Goal: Task Accomplishment & Management: Manage account settings

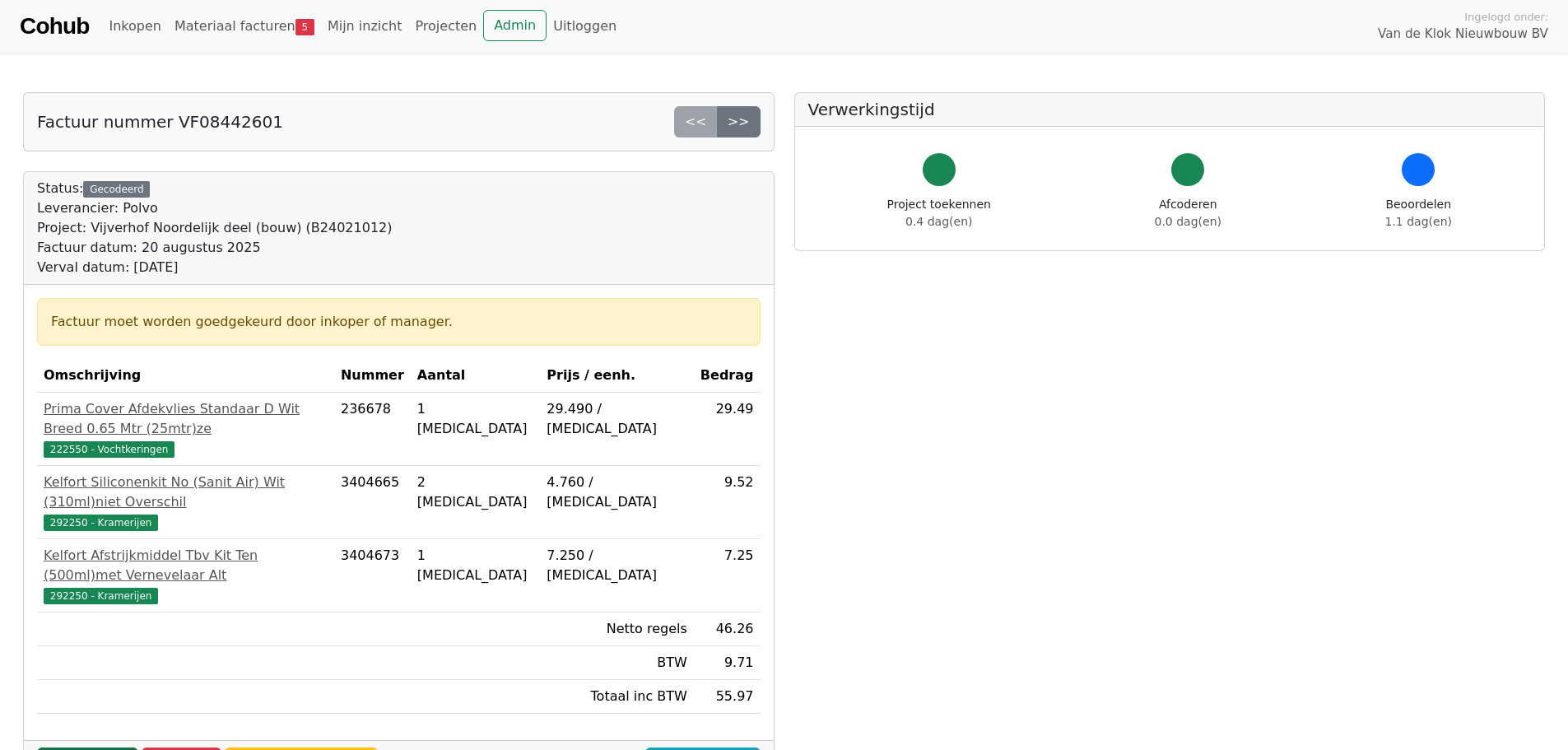
click at [86, 748] on link "Goedkeuren" at bounding box center [87, 764] width 101 height 31
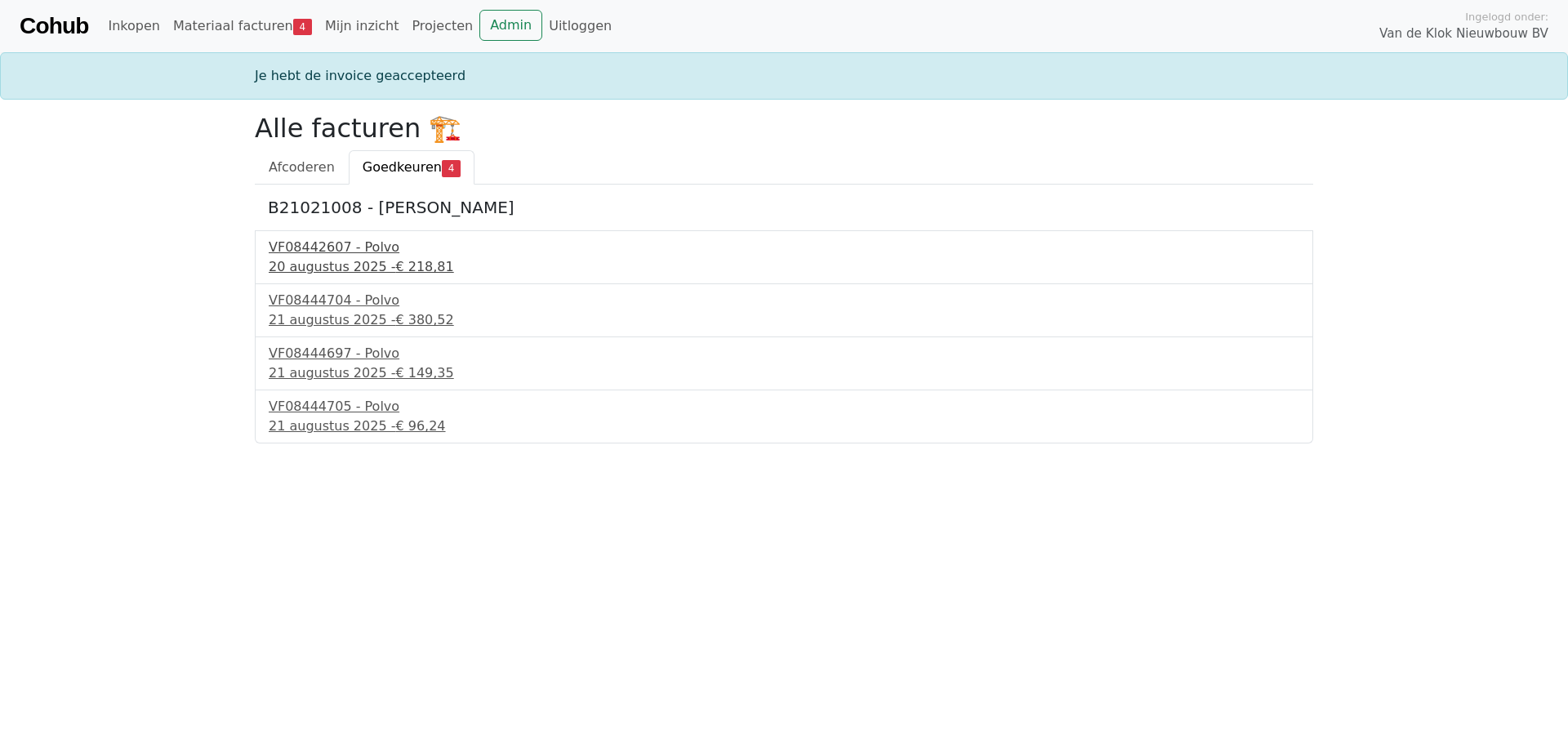
click at [325, 258] on div "20 augustus 2025 - € 218,81" at bounding box center [784, 268] width 1030 height 20
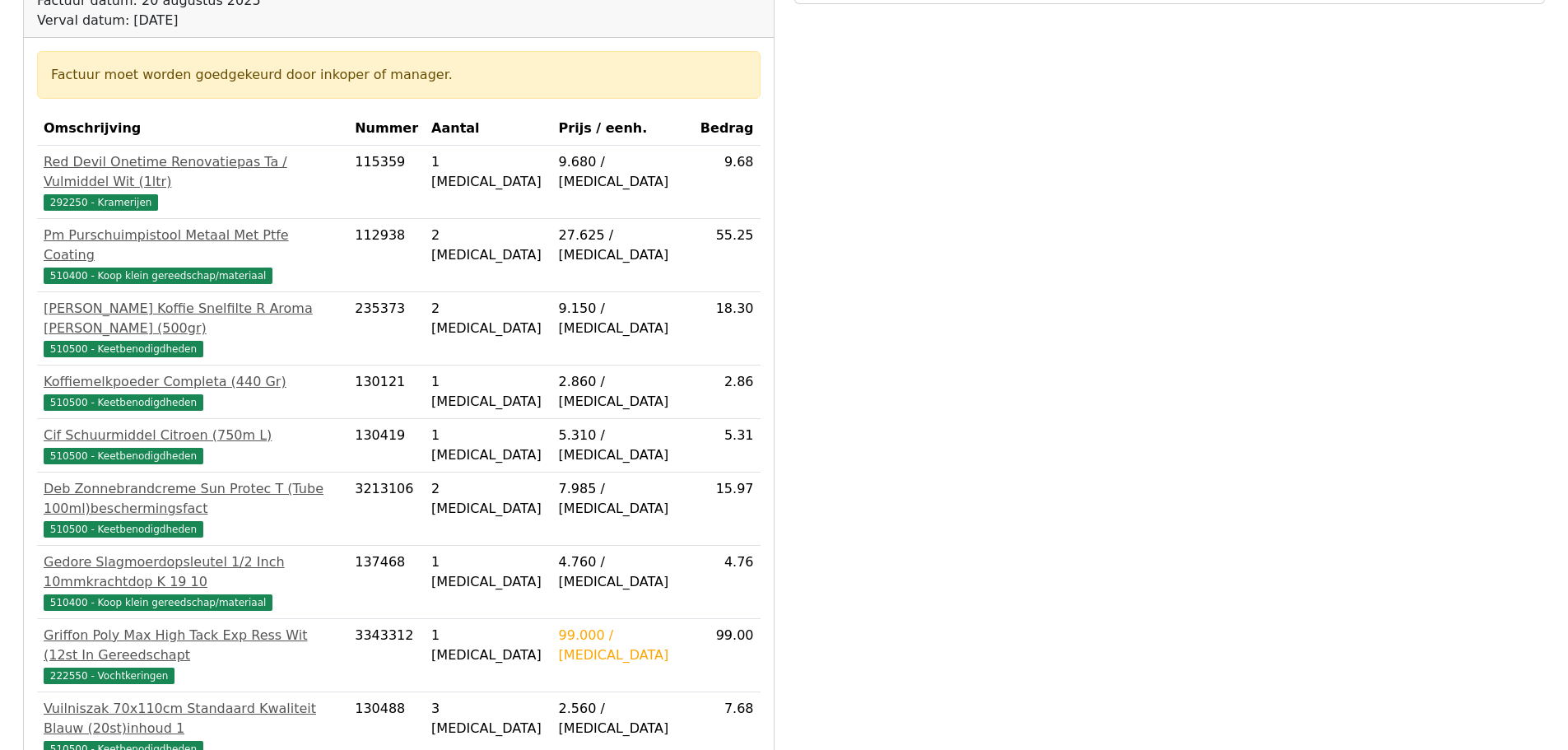
scroll to position [471, 0]
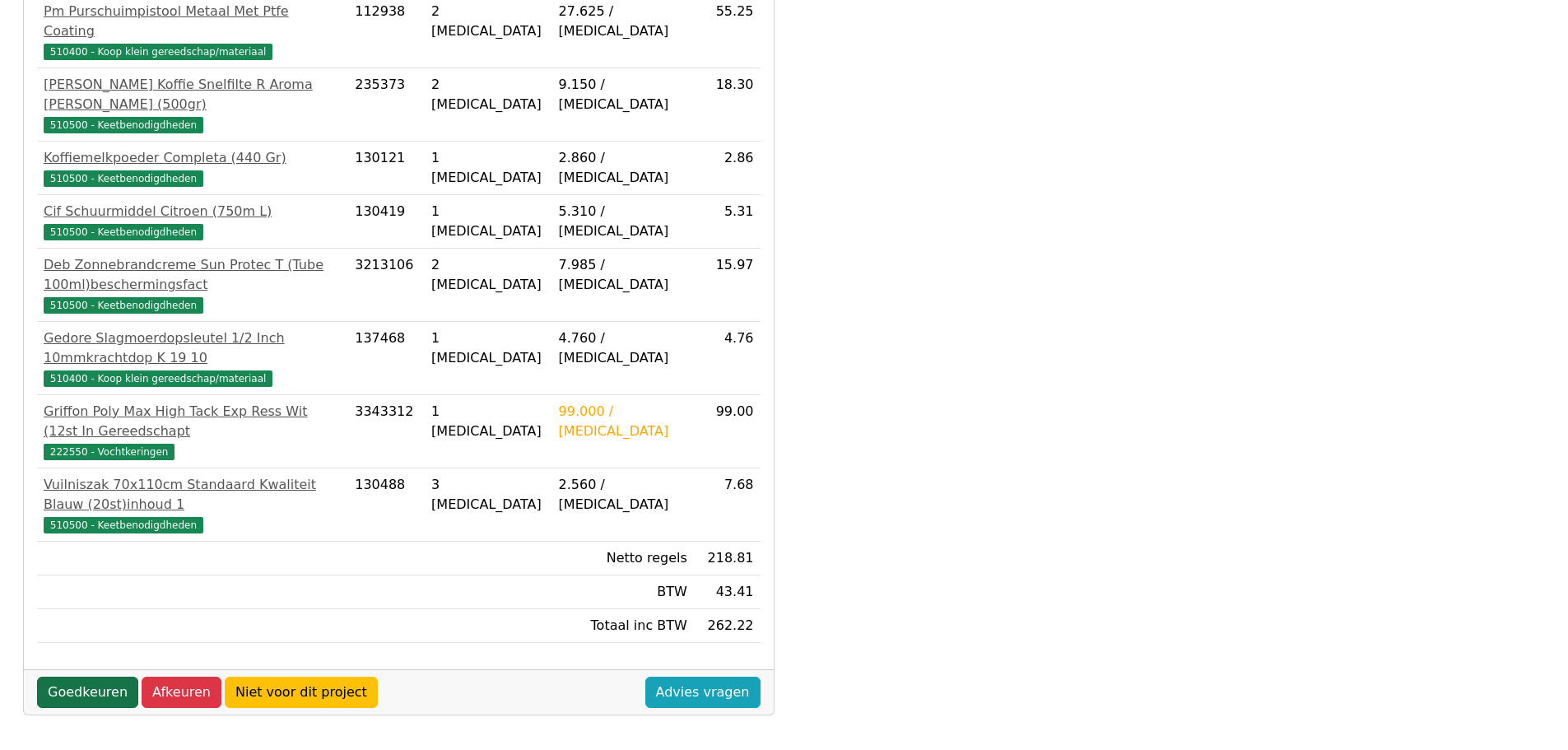
click at [86, 677] on link "Goedkeuren" at bounding box center [87, 693] width 101 height 31
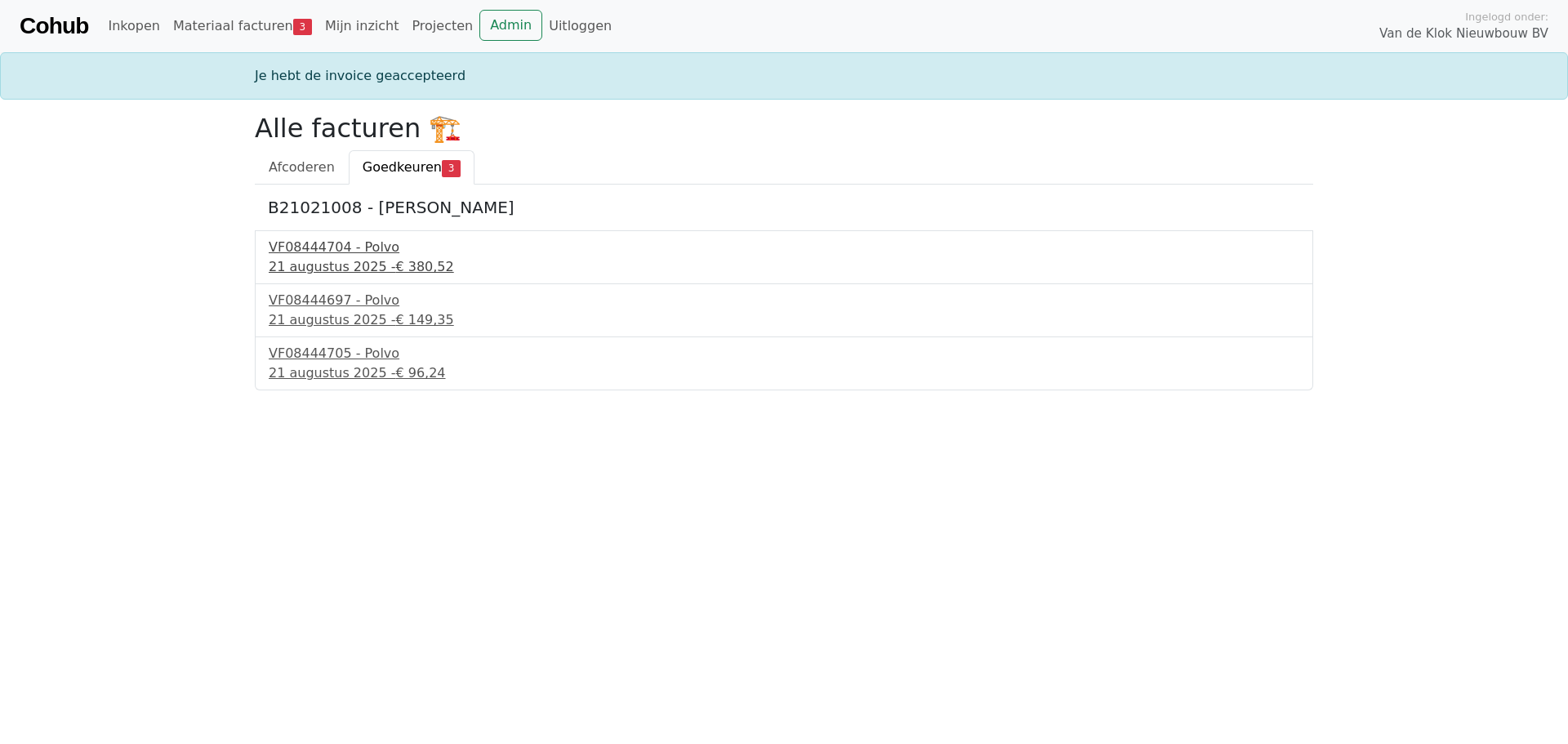
click at [309, 259] on div "21 augustus 2025 - € 380,52" at bounding box center [784, 268] width 1030 height 20
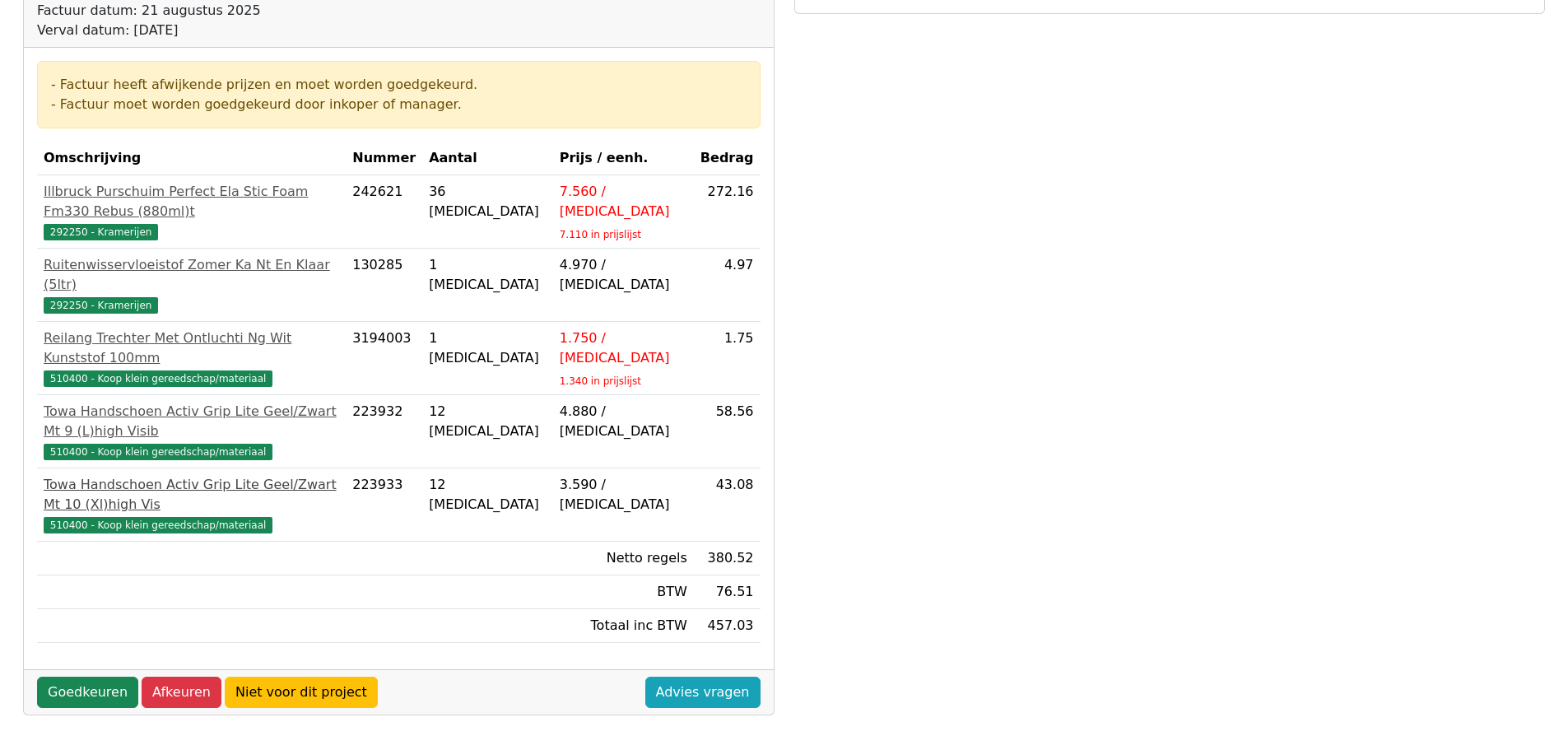
scroll to position [247, 0]
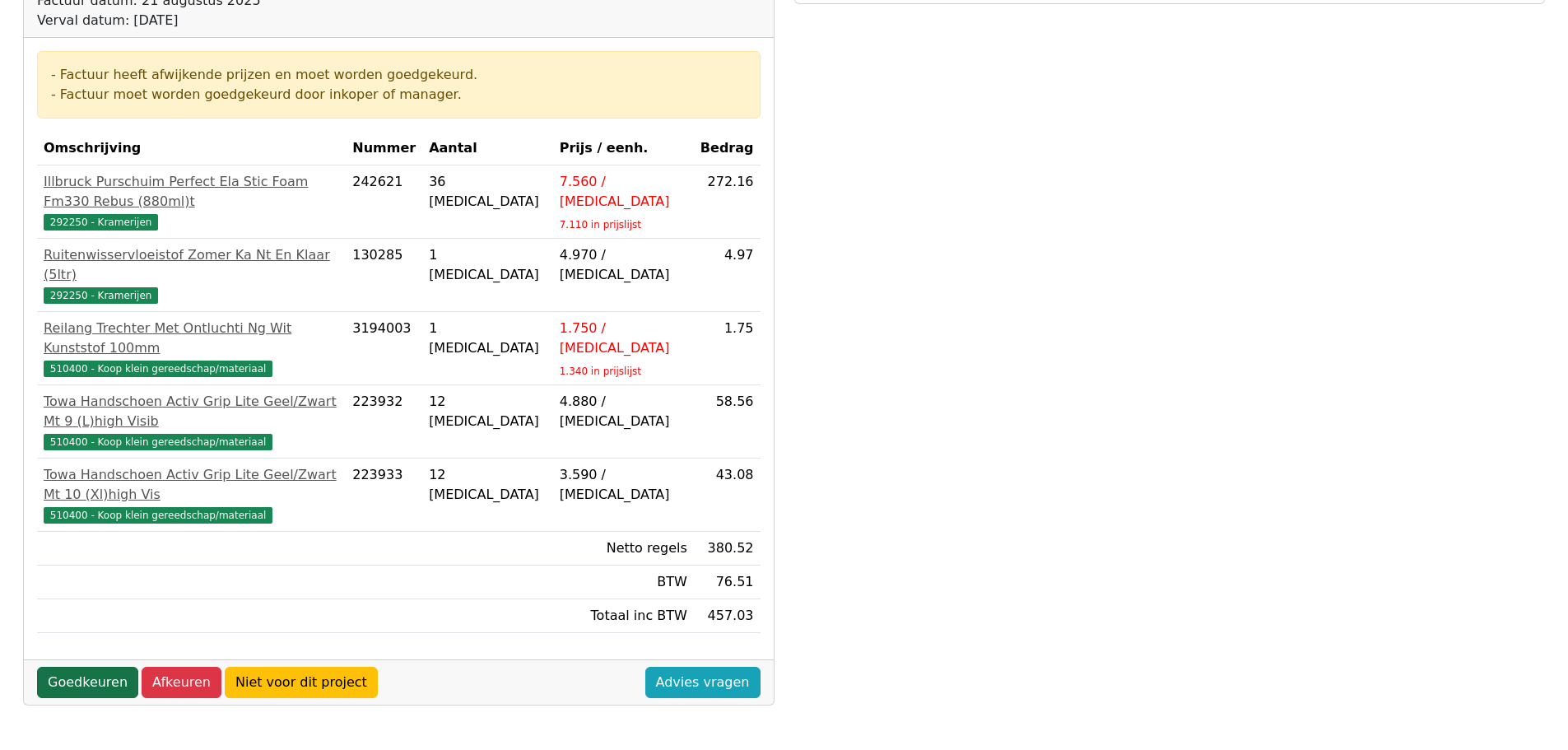
click at [79, 667] on link "Goedkeuren" at bounding box center [87, 683] width 101 height 31
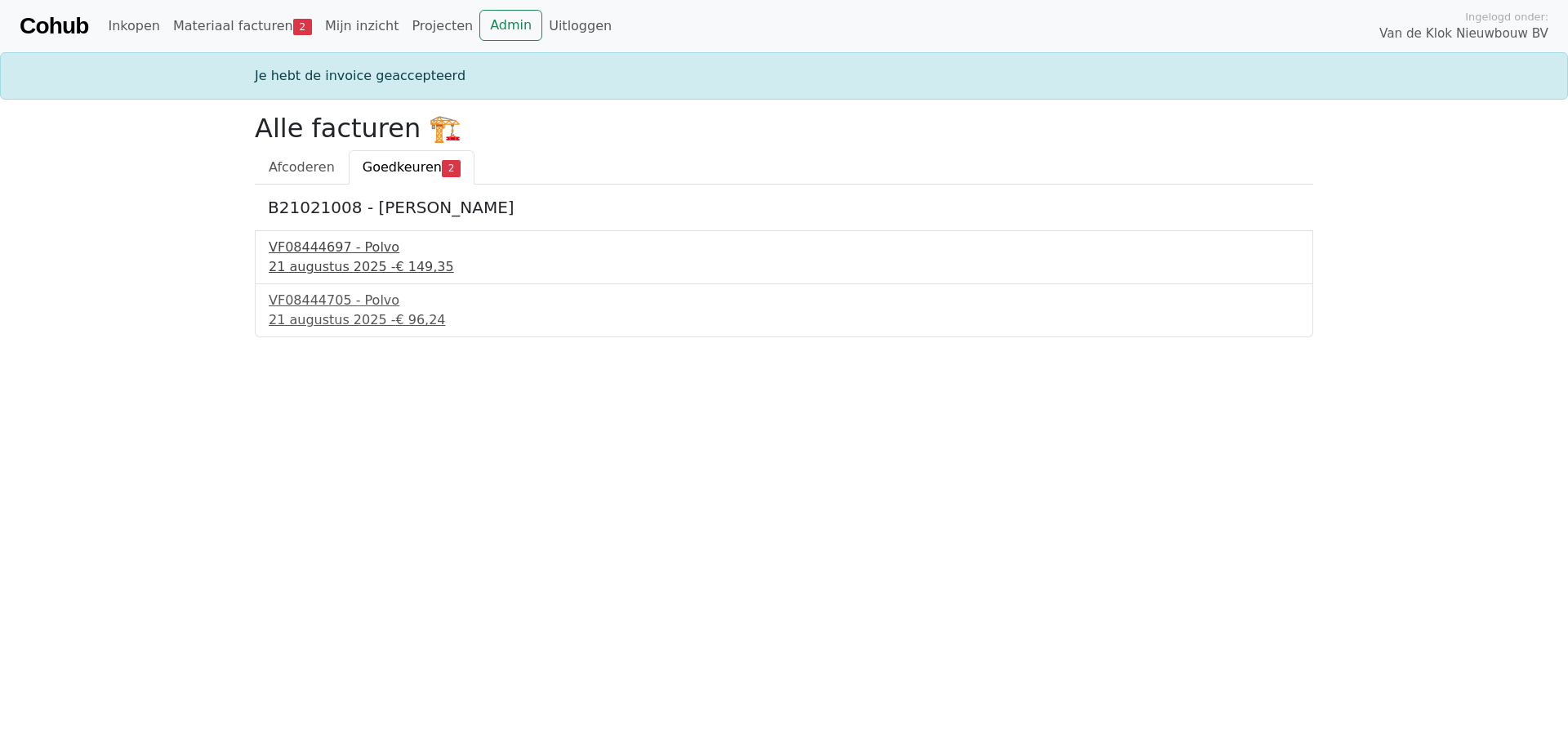
click at [300, 262] on div "[DATE] - € 149,35" at bounding box center [784, 268] width 1030 height 20
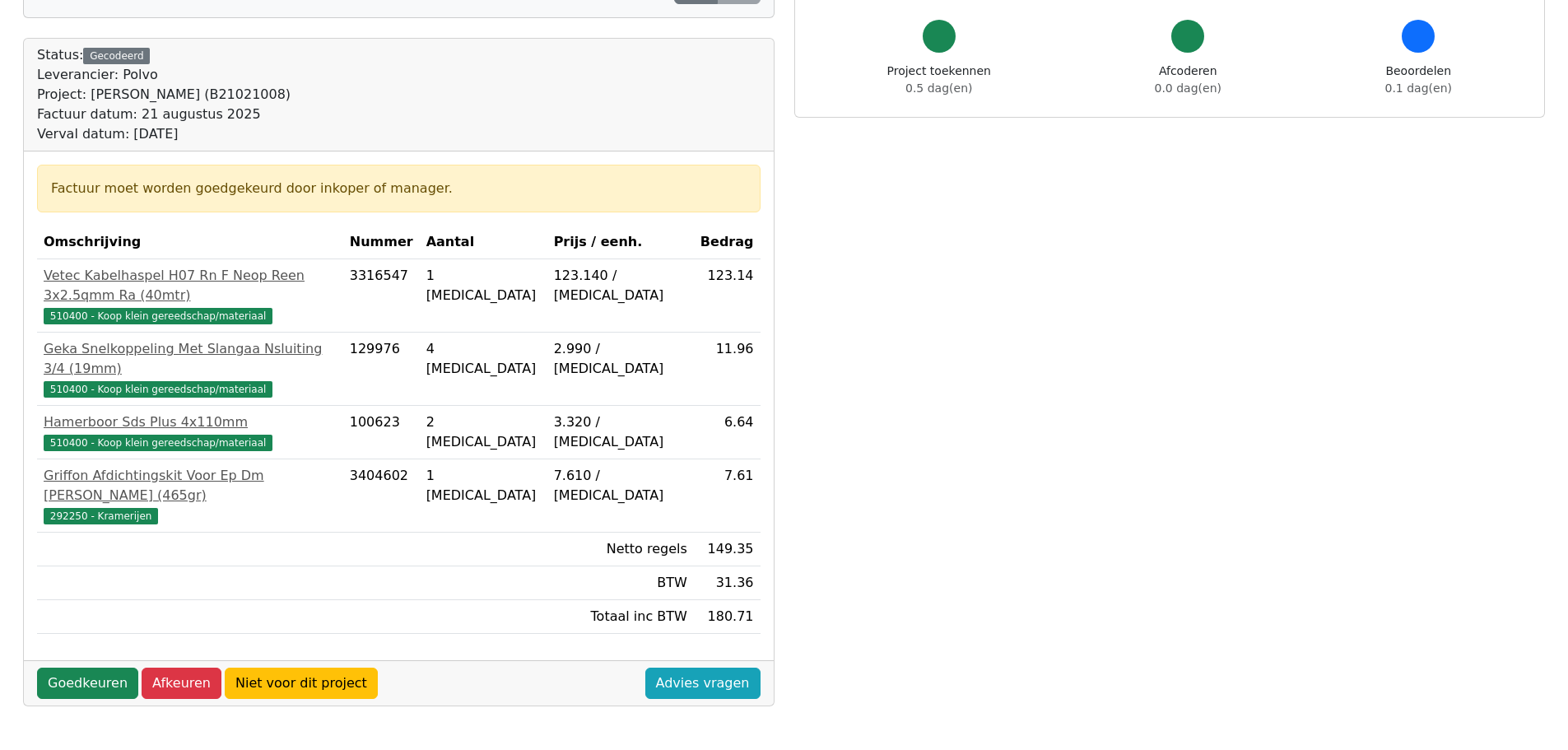
scroll to position [164, 0]
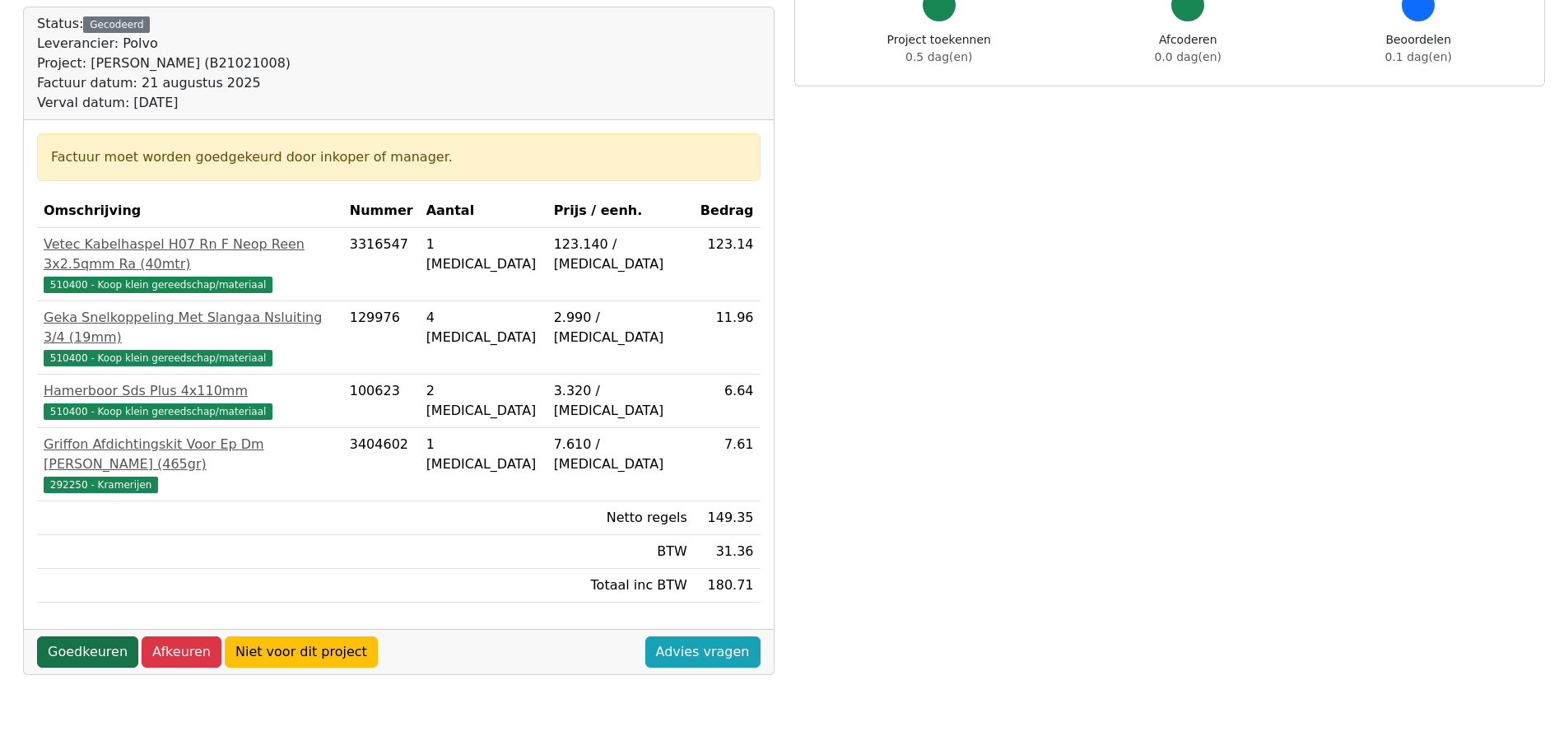
click at [91, 637] on link "Goedkeuren" at bounding box center [87, 653] width 101 height 31
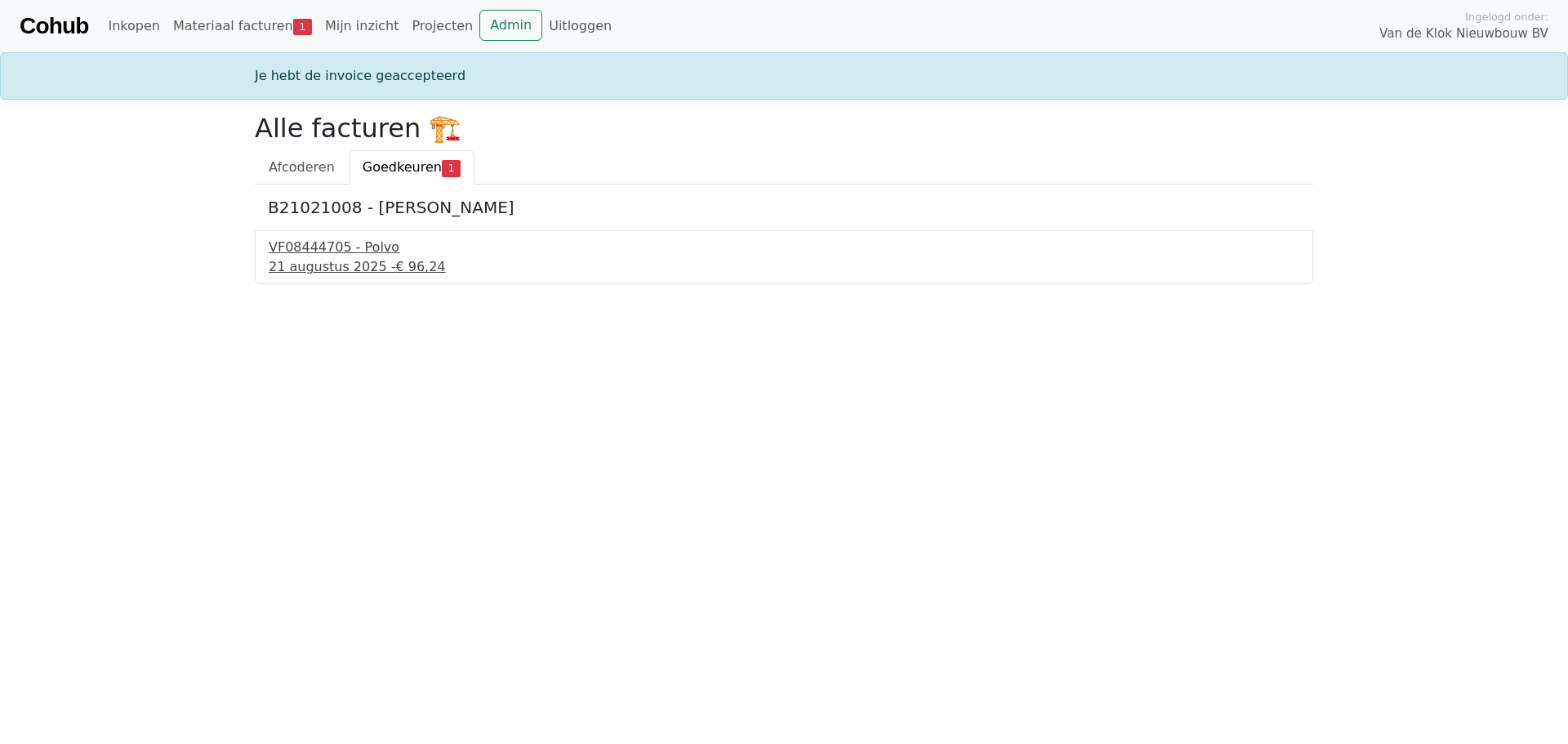
click at [298, 250] on div "VF08444705 - Polvo" at bounding box center [784, 248] width 1030 height 20
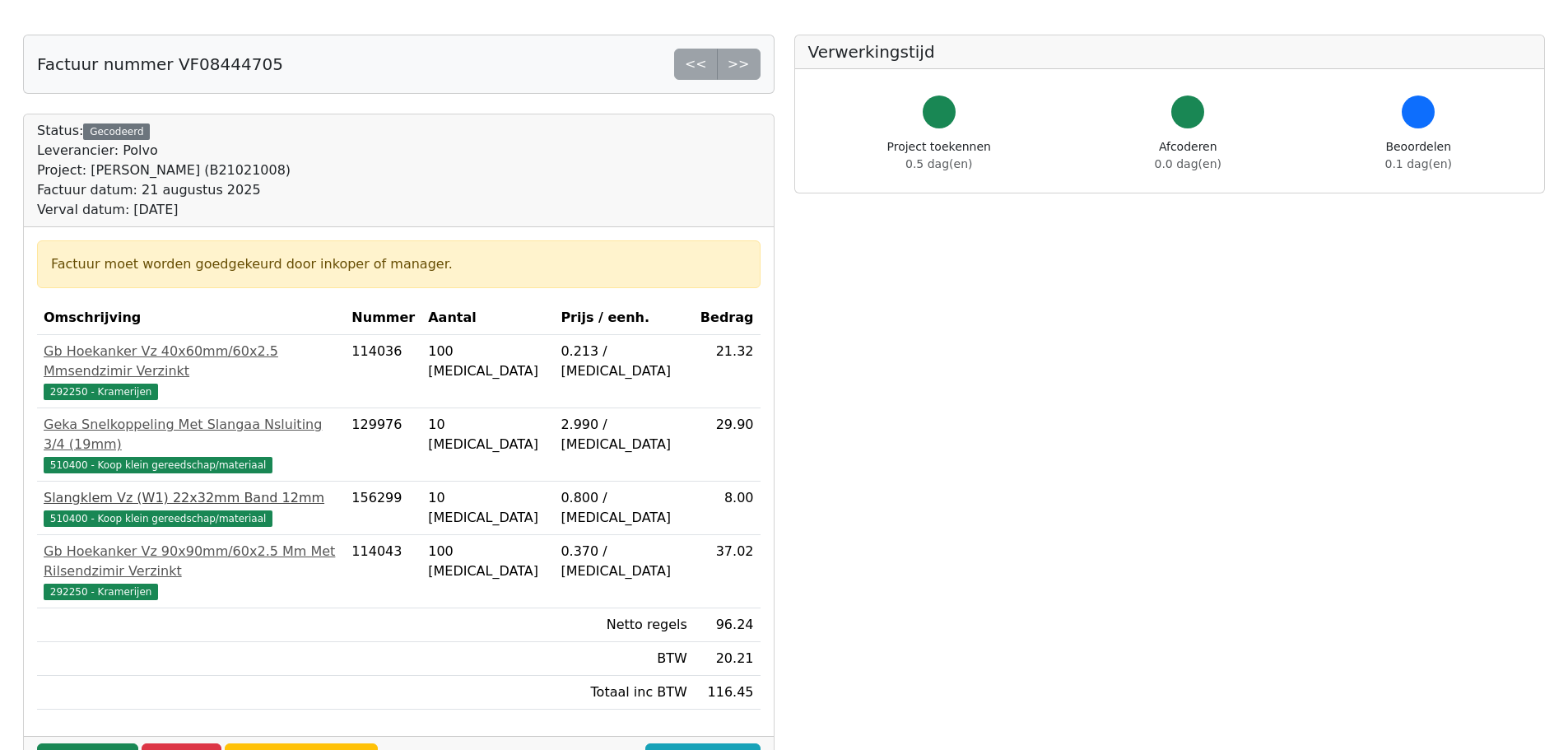
scroll to position [83, 0]
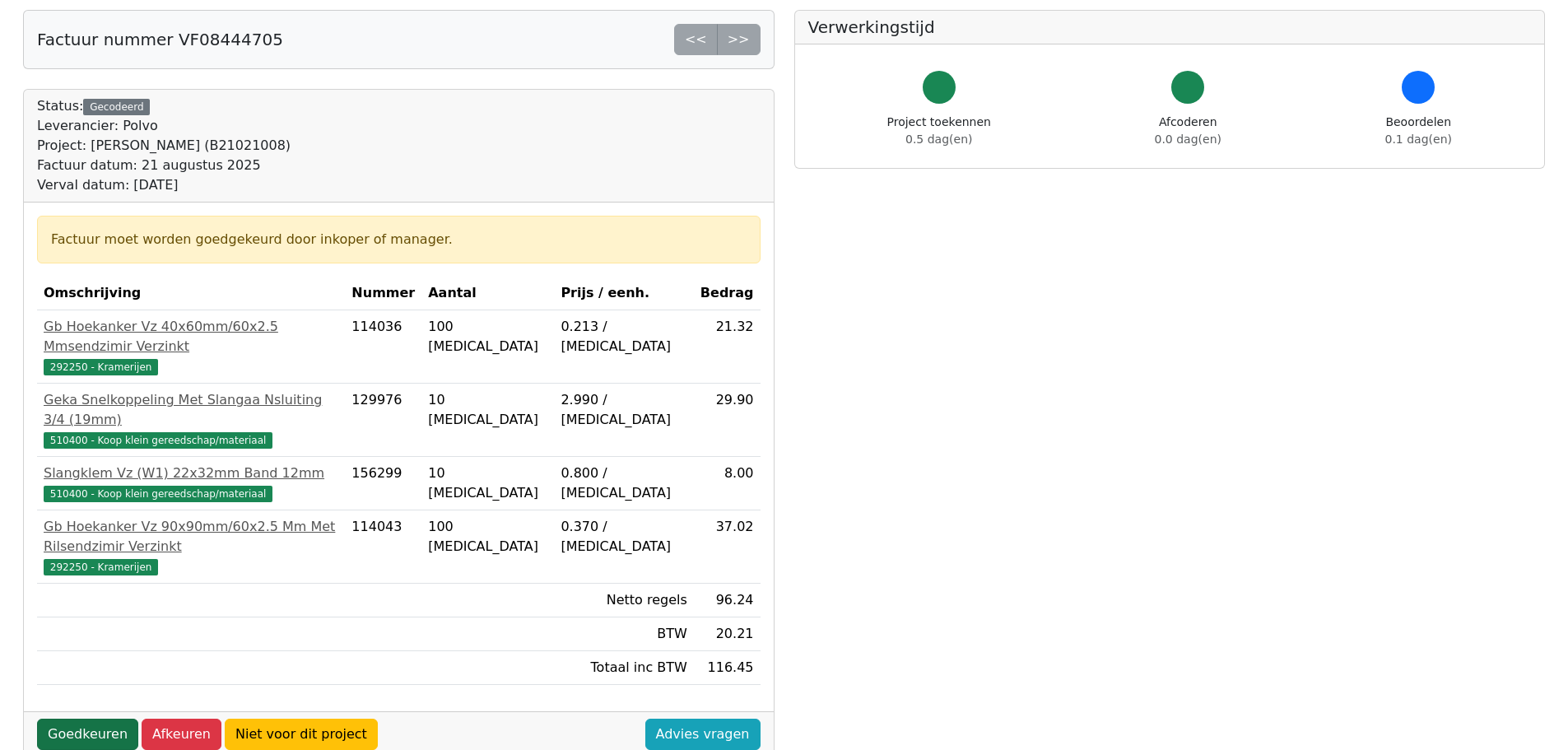
click at [68, 719] on link "Goedkeuren" at bounding box center [87, 734] width 101 height 31
